Goal: Transaction & Acquisition: Obtain resource

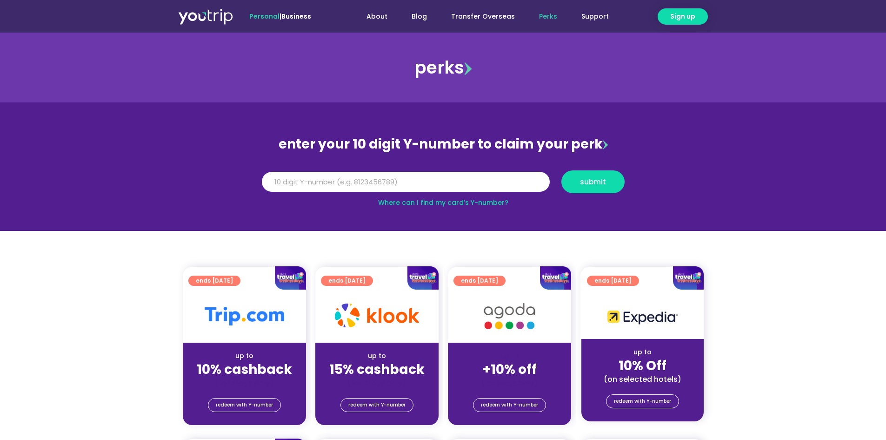
click at [373, 317] on img at bounding box center [377, 315] width 84 height 24
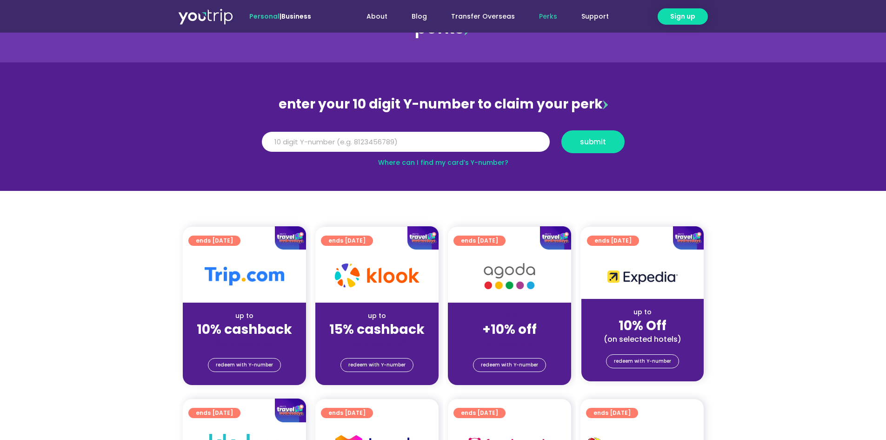
scroll to position [93, 0]
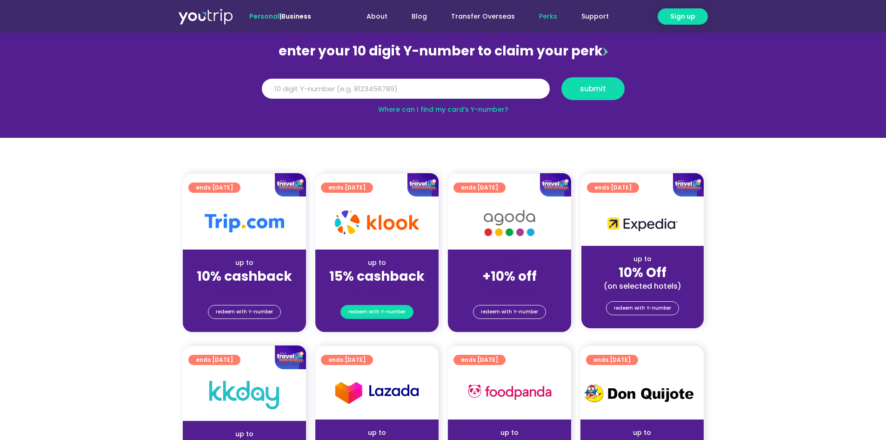
click at [377, 312] on span "redeem with Y-number" at bounding box center [377, 311] width 57 height 13
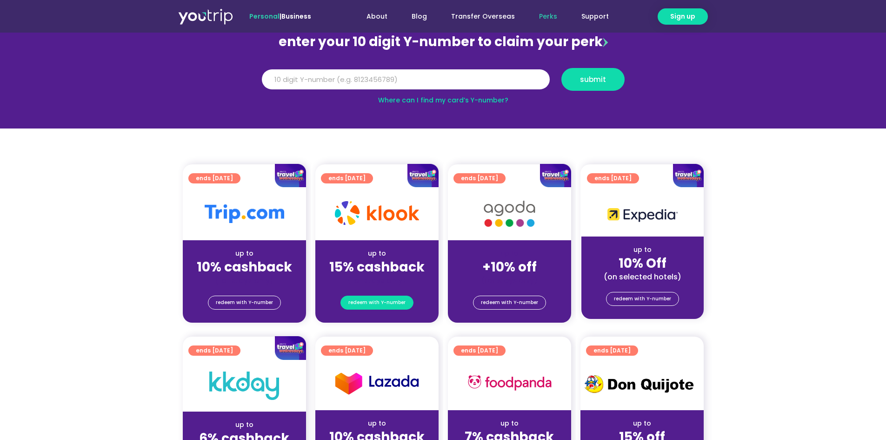
click at [377, 302] on span "redeem with Y-number" at bounding box center [377, 302] width 57 height 13
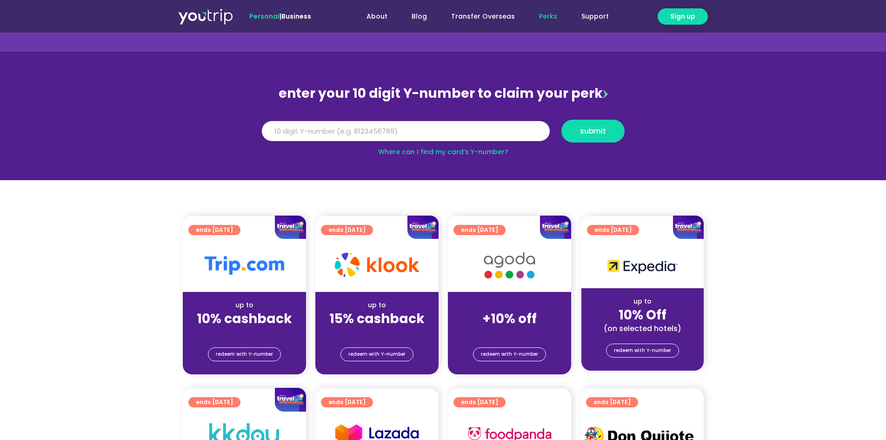
scroll to position [0, 0]
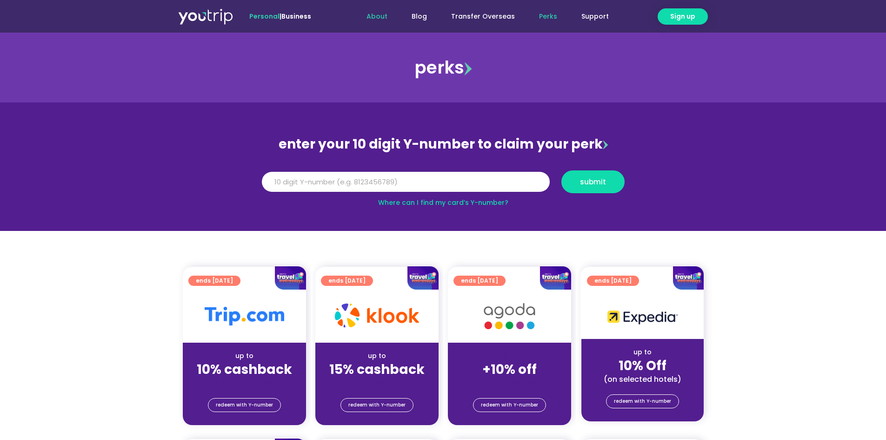
click at [389, 17] on link "About" at bounding box center [377, 16] width 45 height 17
click at [492, 179] on input "Y Number" at bounding box center [406, 182] width 288 height 20
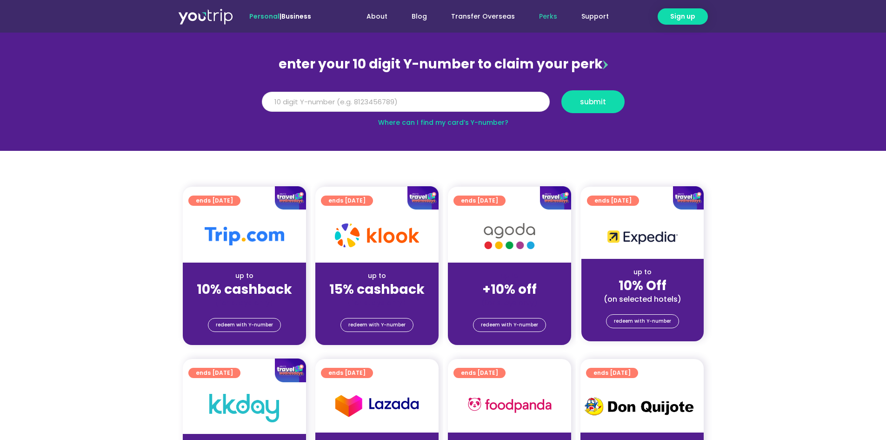
scroll to position [233, 0]
